Goal: Transaction & Acquisition: Obtain resource

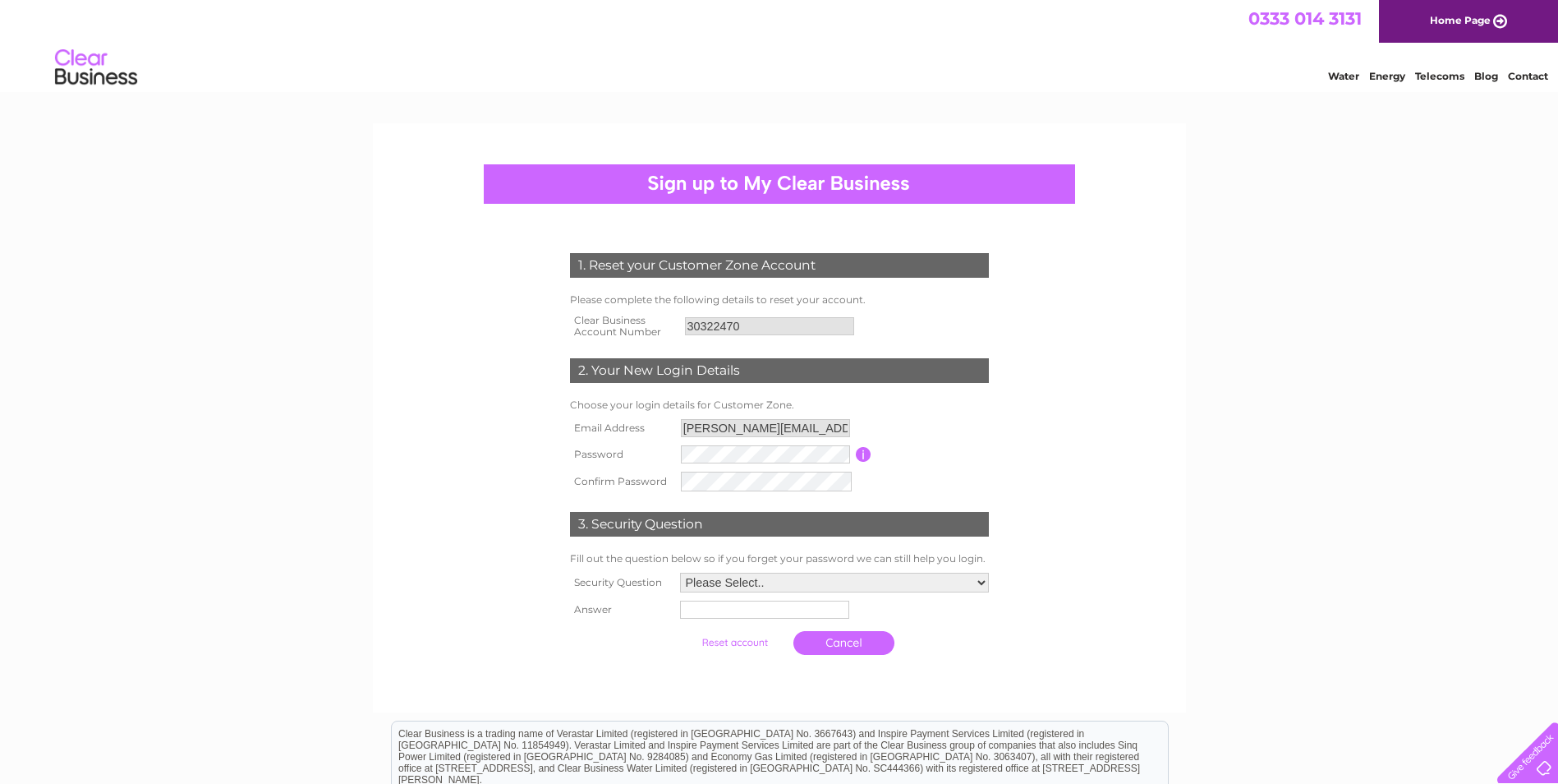
click at [601, 23] on div "1. Reset your Customer Zone Account Please complete the following details to re…" at bounding box center [779, 449] width 495 height 427
click at [601, 23] on select "Please Select.. In what town or city was your first job? In what town or city d…" at bounding box center [835, 581] width 309 height 20
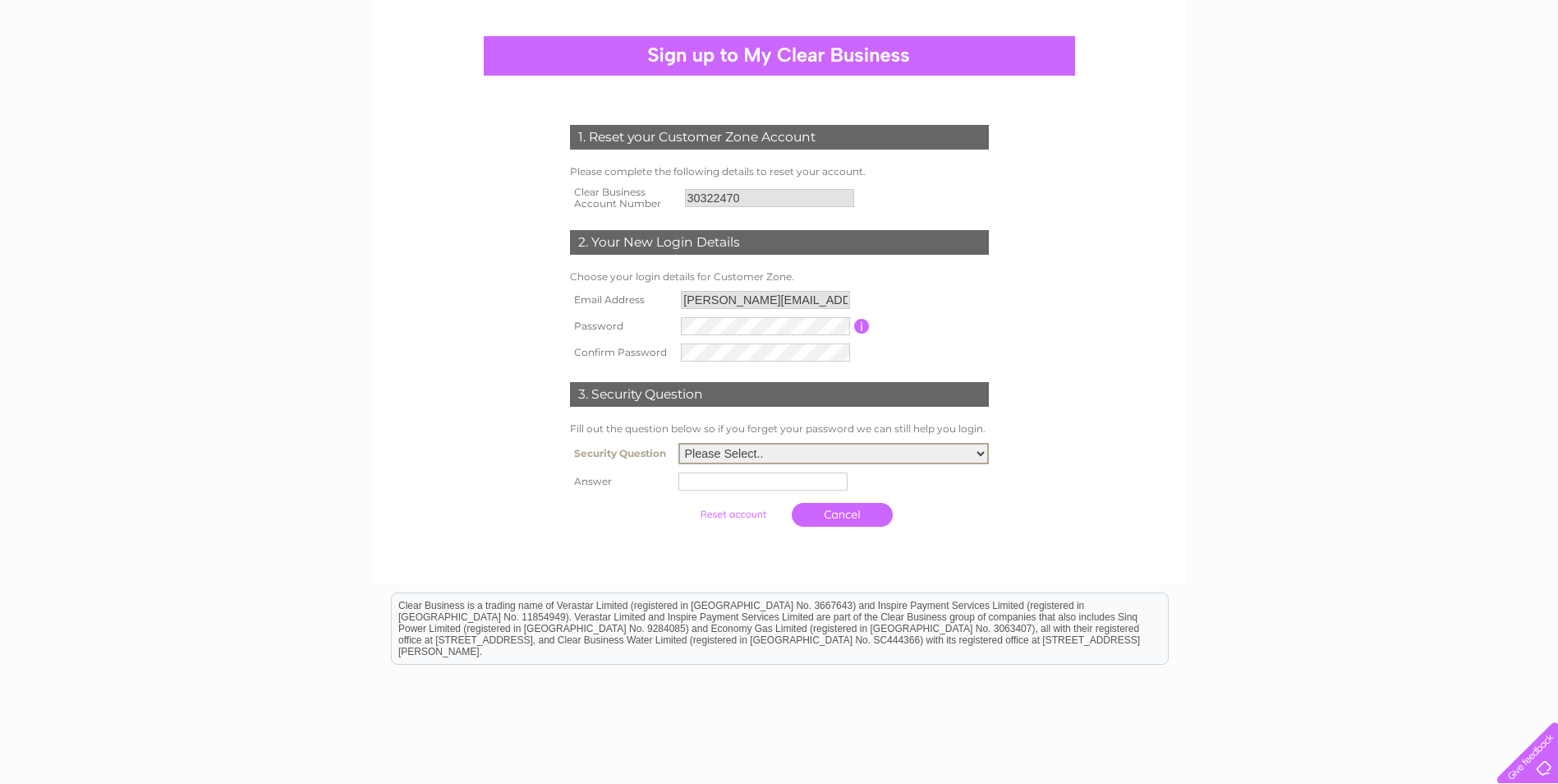
scroll to position [164, 0]
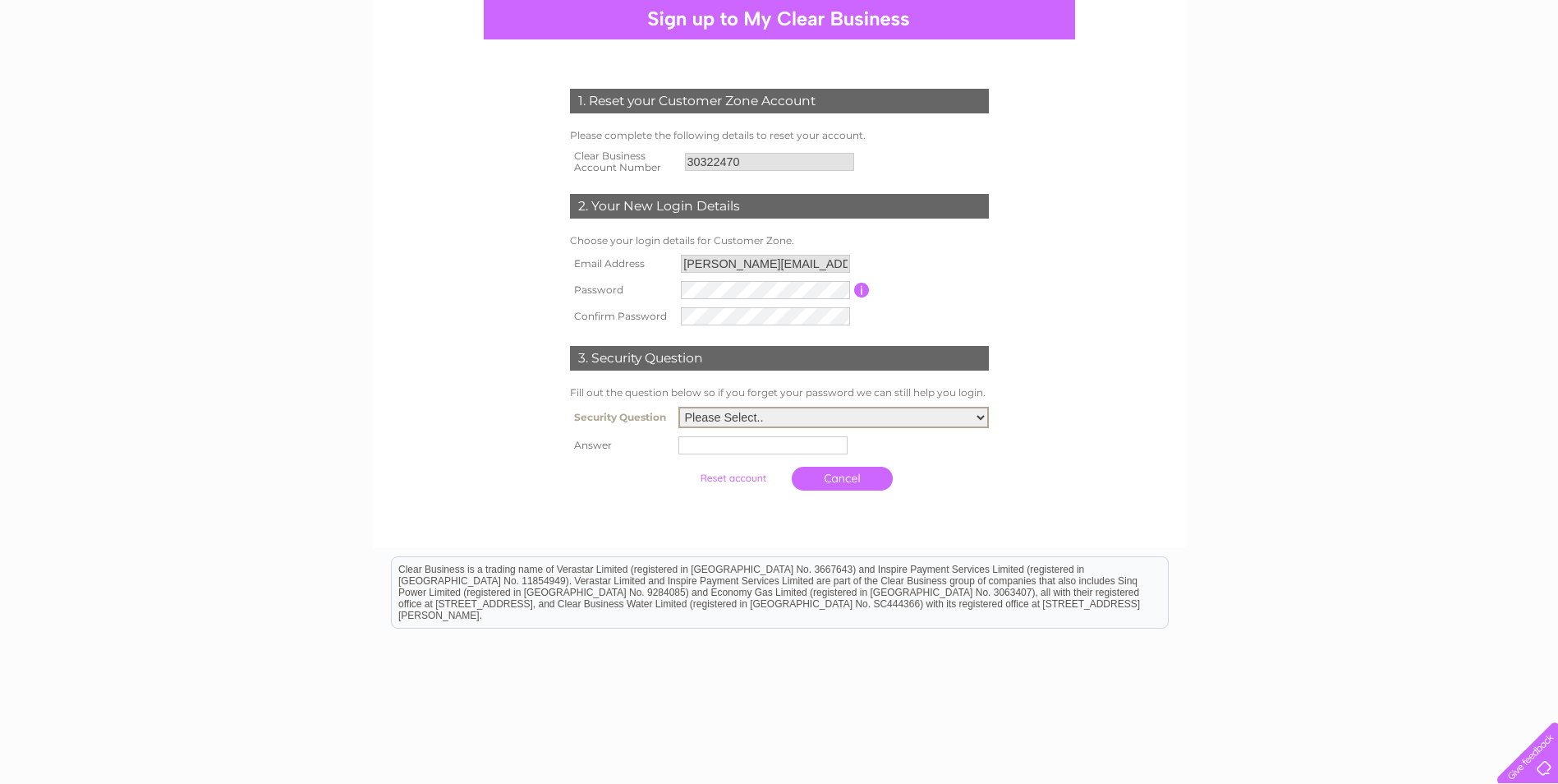
click at [601, 23] on select "Please Select.. In what town or city was your first job? In what town or city d…" at bounding box center [834, 417] width 311 height 22
select select "1"
click at [601, 23] on select "Please Select.. In what town or city was your first job? In what town or city d…" at bounding box center [834, 417] width 311 height 22
click at [601, 23] on input "text" at bounding box center [766, 444] width 171 height 20
type input "Dunstable"
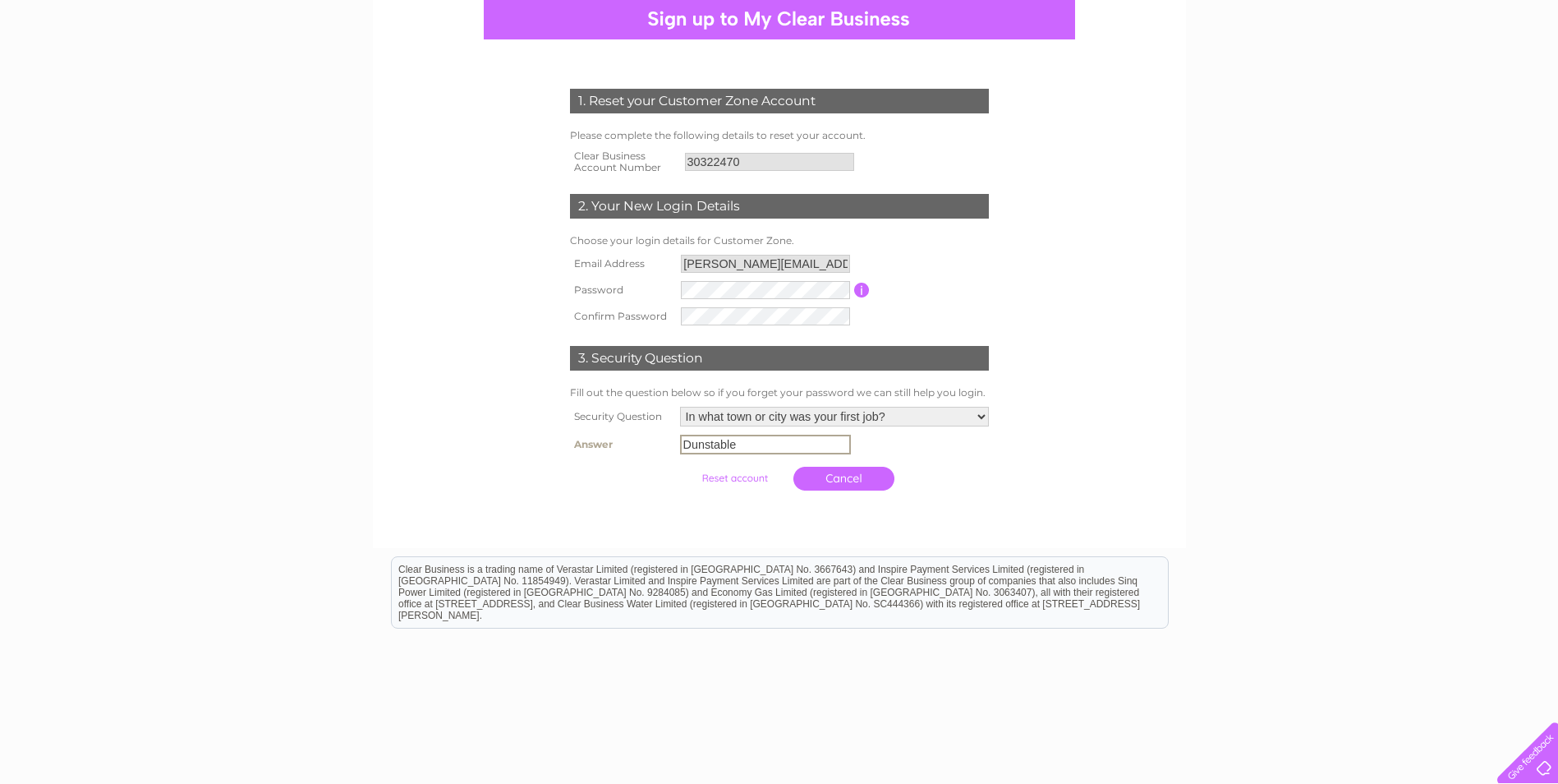
click at [601, 23] on input "submit" at bounding box center [735, 478] width 101 height 23
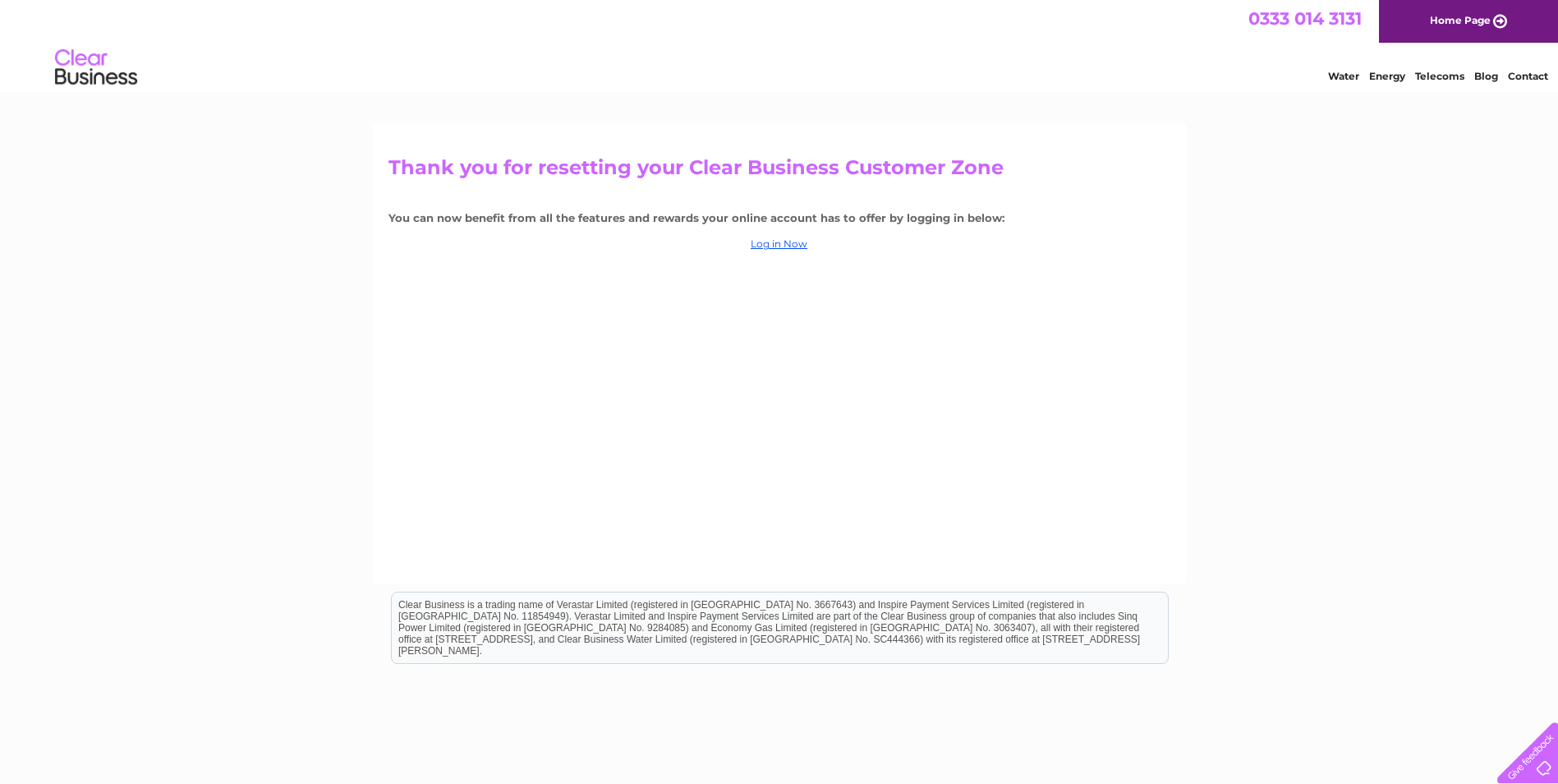
click at [789, 245] on link "Log in Now" at bounding box center [779, 243] width 57 height 13
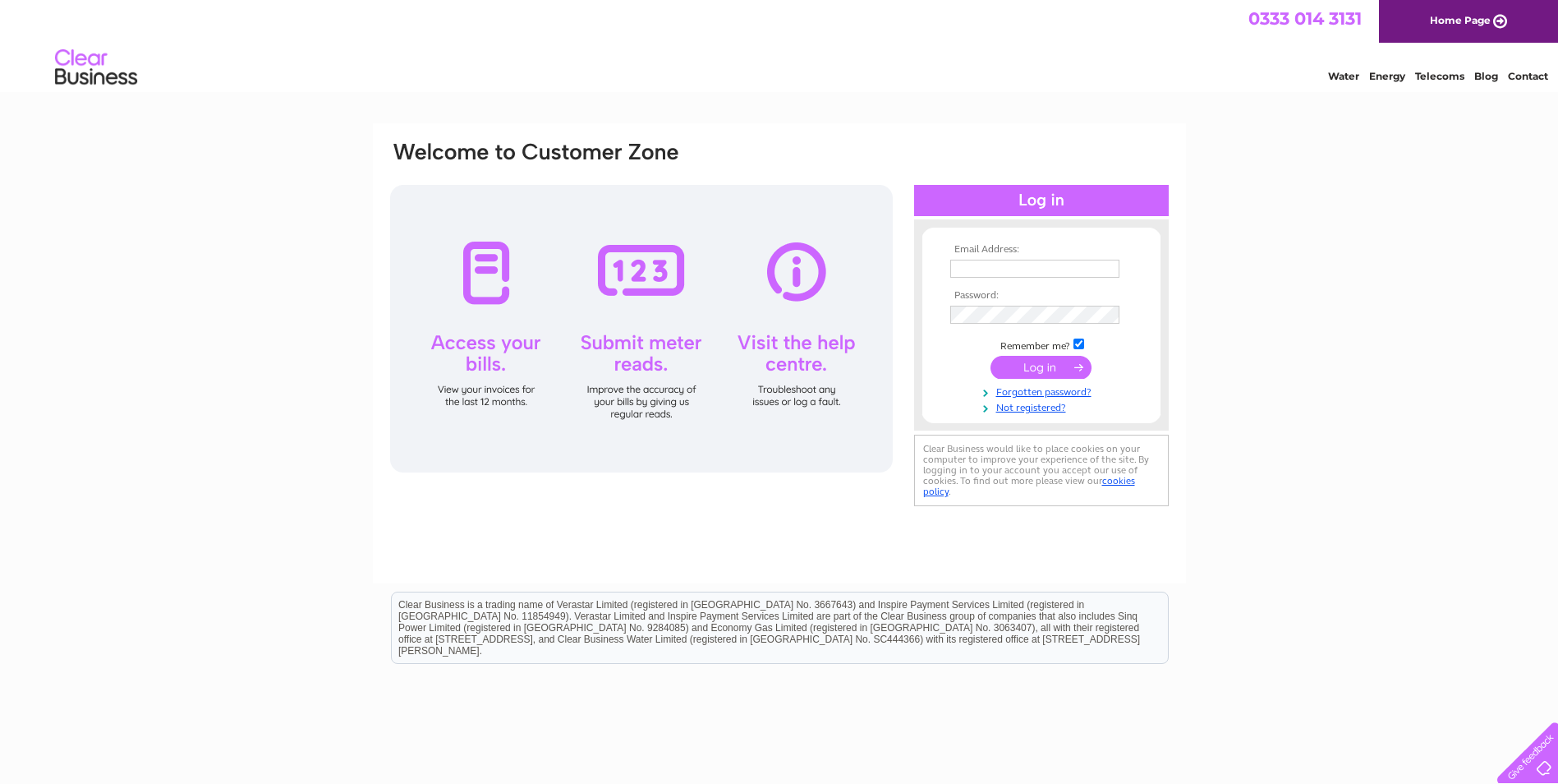
type input "Jack.thomas@cashaccess.co.uk"
click at [1036, 365] on input "submit" at bounding box center [1041, 367] width 101 height 23
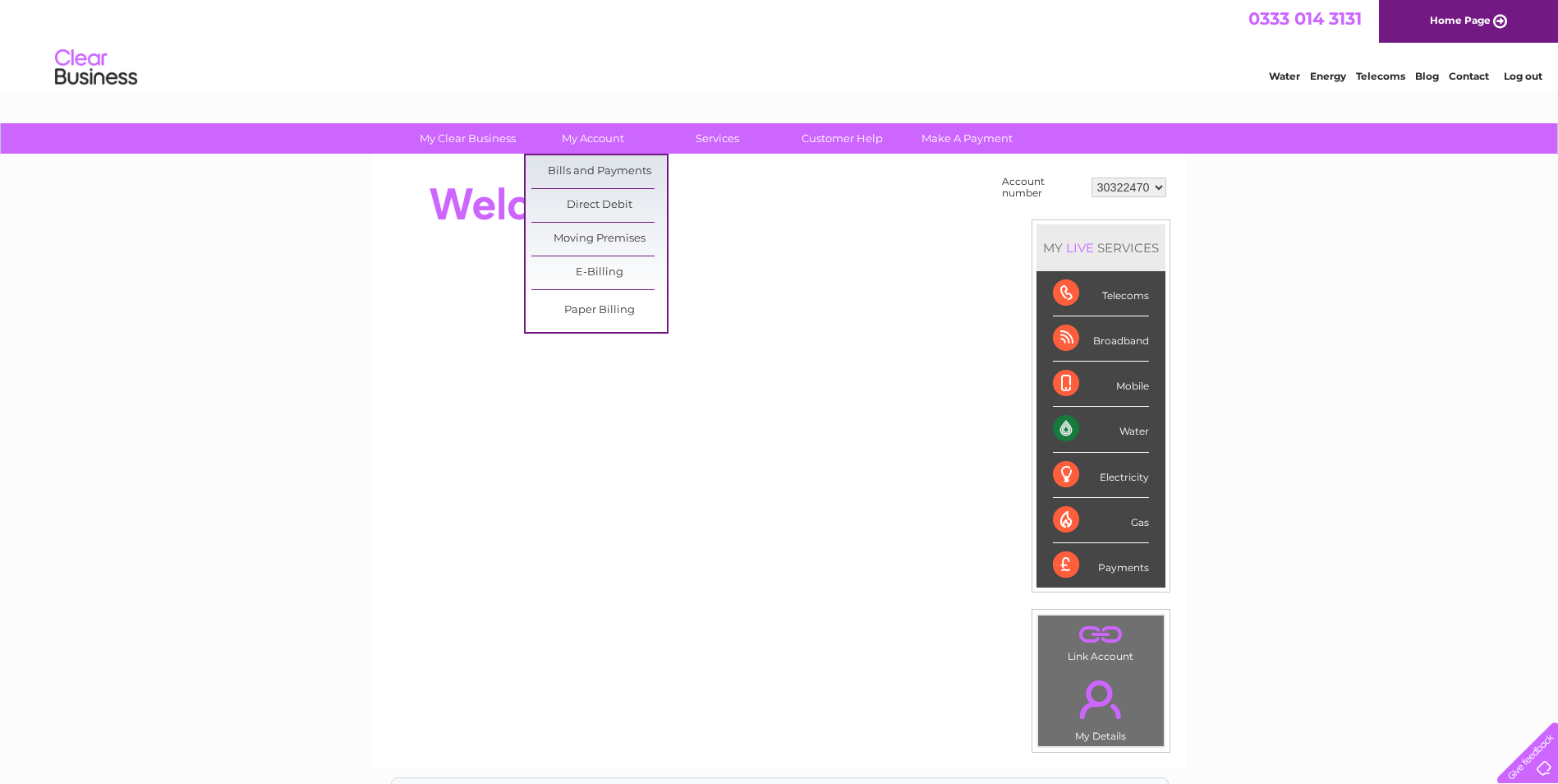
click at [582, 166] on link "Bills and Payments" at bounding box center [599, 171] width 135 height 33
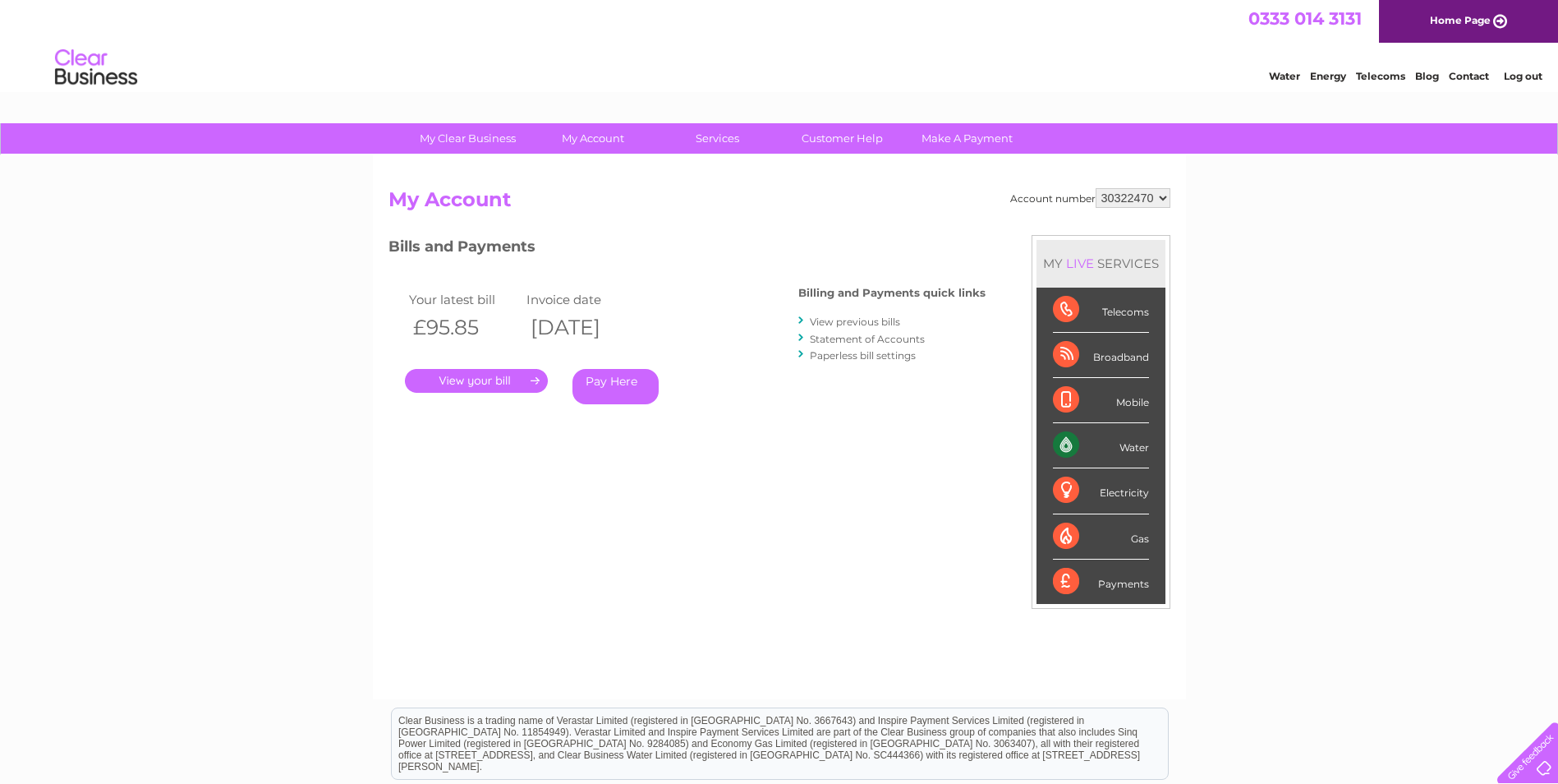
click at [483, 378] on link "." at bounding box center [476, 381] width 143 height 24
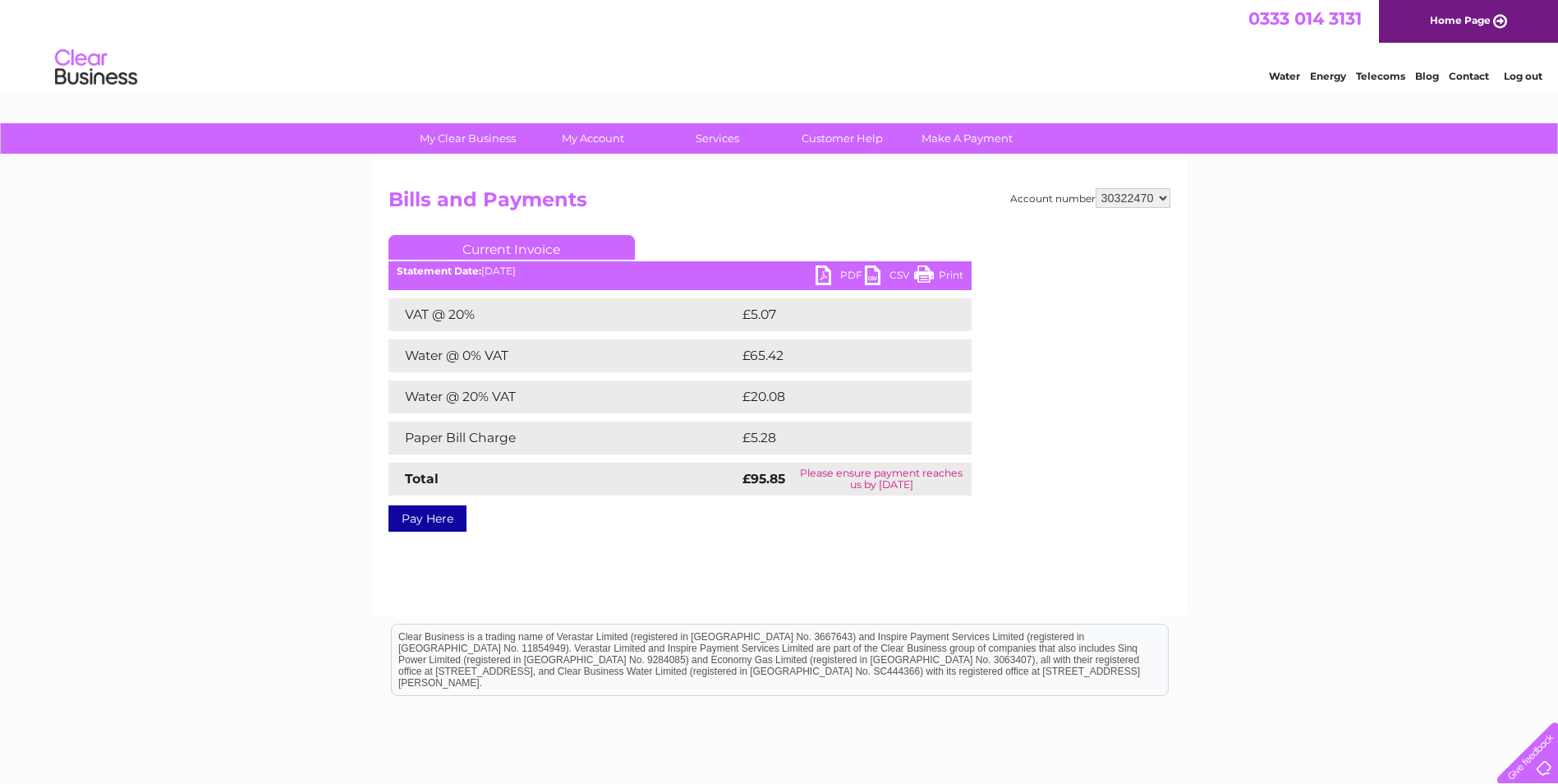
click at [834, 267] on link "PDF" at bounding box center [840, 277] width 49 height 24
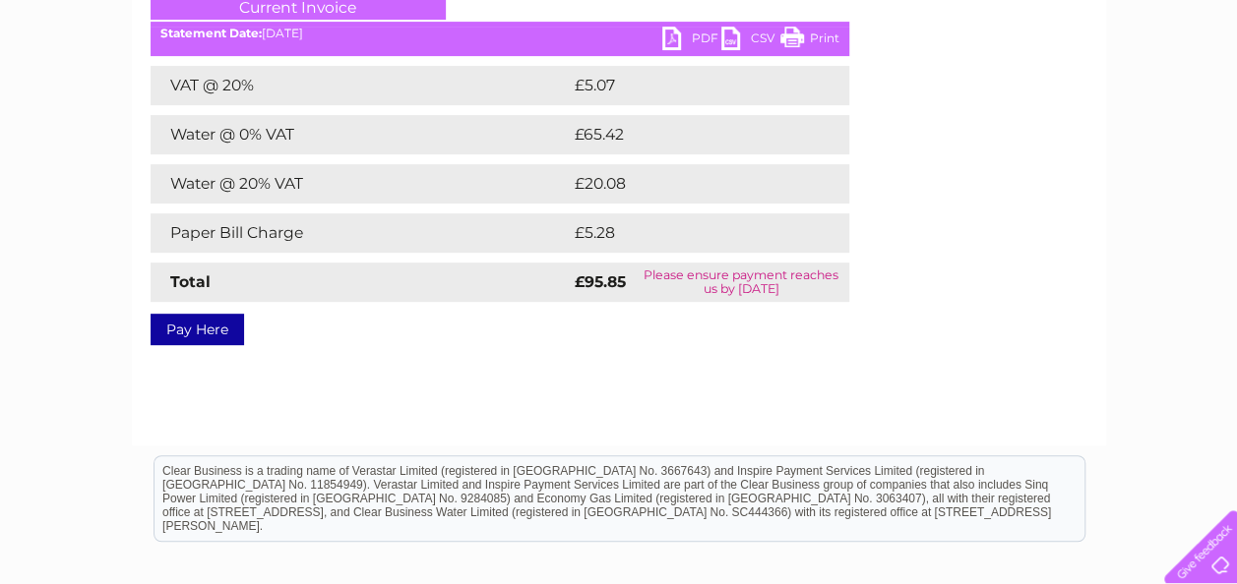
scroll to position [197, 0]
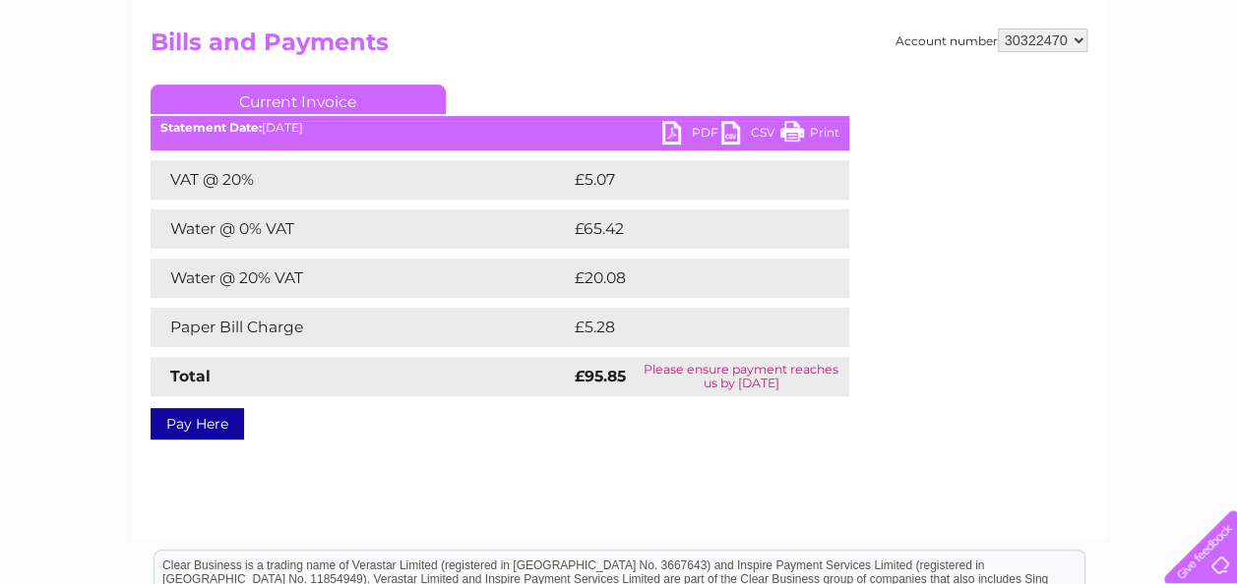
click at [300, 96] on link "Current Invoice" at bounding box center [298, 100] width 295 height 30
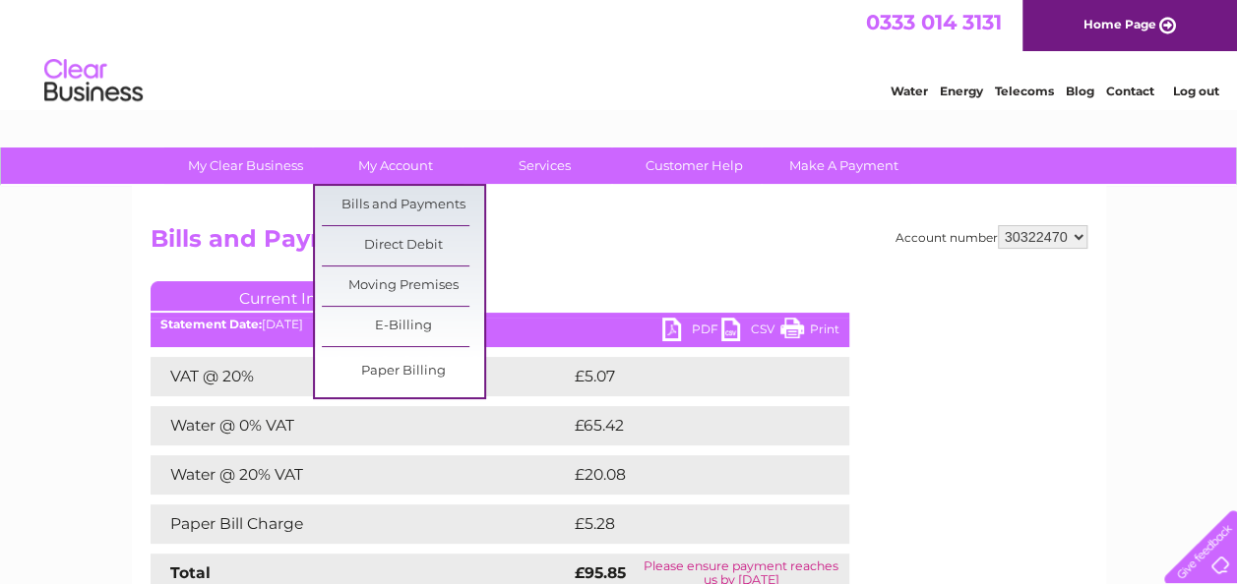
click at [398, 203] on link "Bills and Payments" at bounding box center [403, 205] width 162 height 39
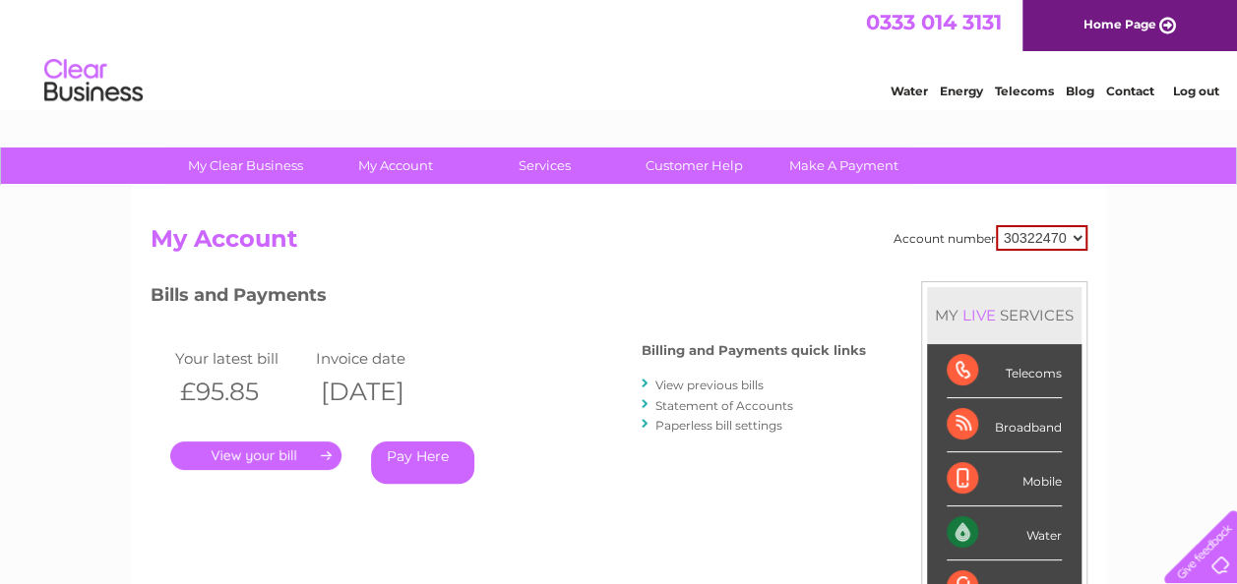
click at [692, 383] on link "View previous bills" at bounding box center [709, 385] width 108 height 15
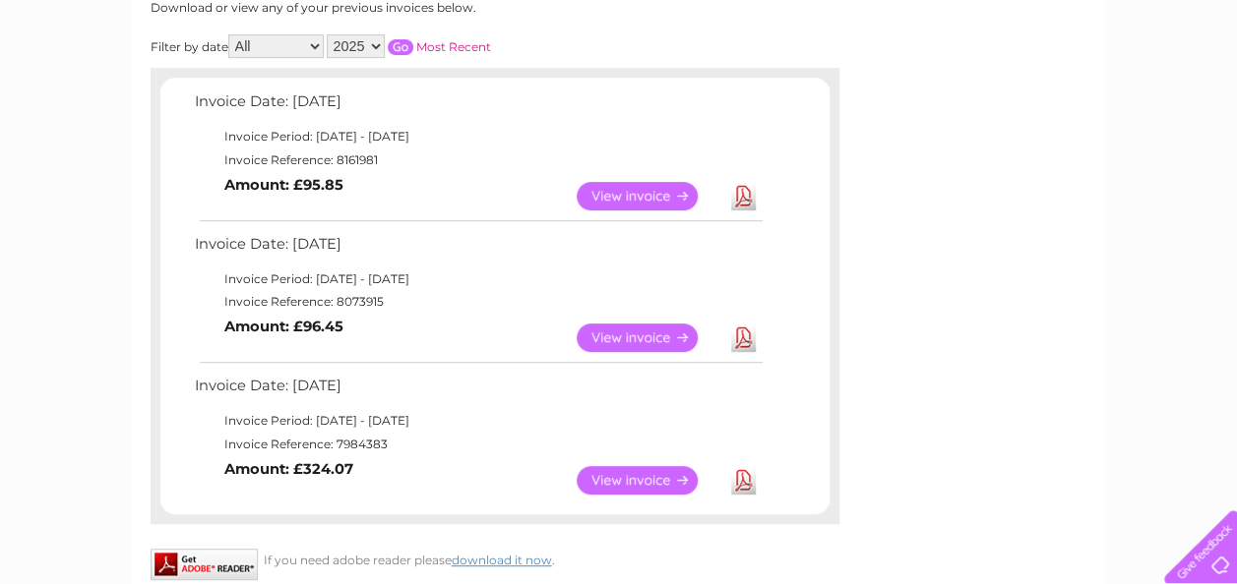
scroll to position [394, 0]
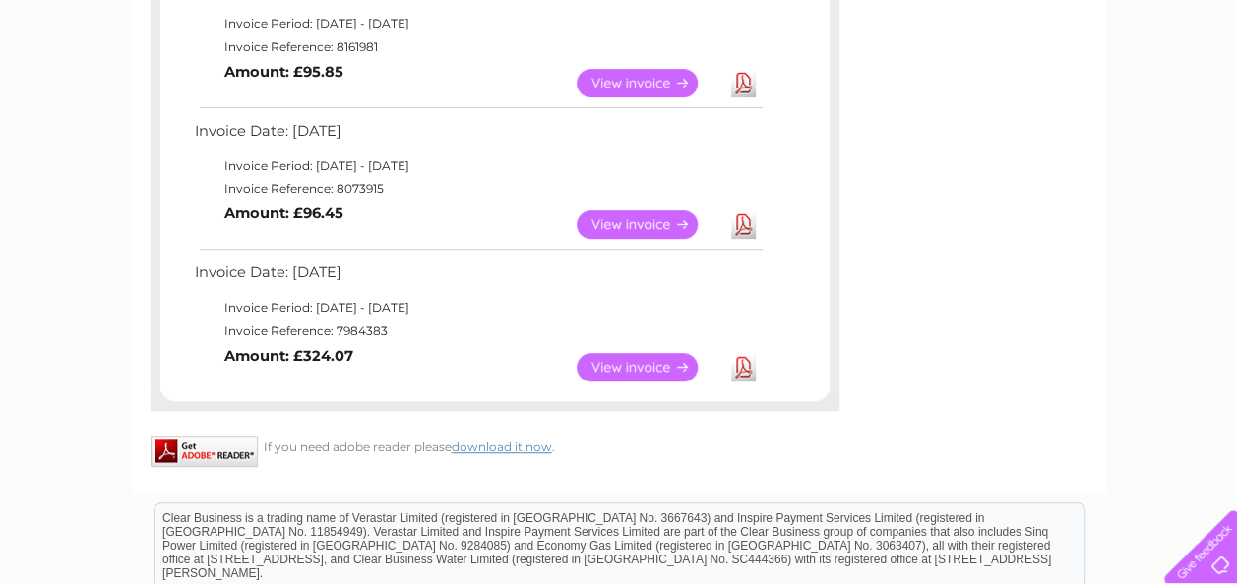
click at [743, 222] on link "Download" at bounding box center [743, 225] width 25 height 29
click at [742, 367] on link "Download" at bounding box center [743, 367] width 25 height 29
